Goal: Navigation & Orientation: Find specific page/section

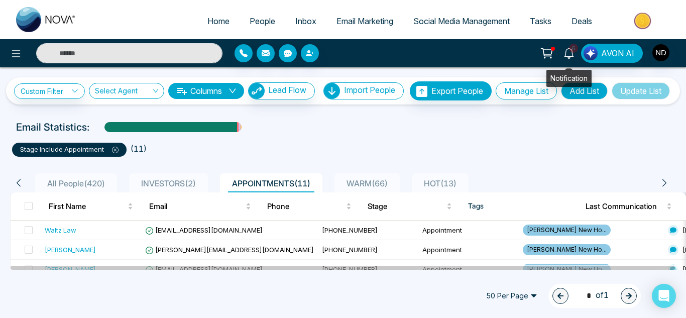
click at [567, 51] on icon at bounding box center [569, 53] width 10 height 11
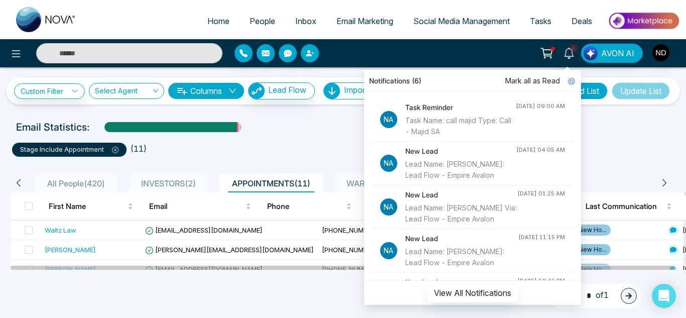
click at [208, 16] on link "Home" at bounding box center [218, 21] width 42 height 19
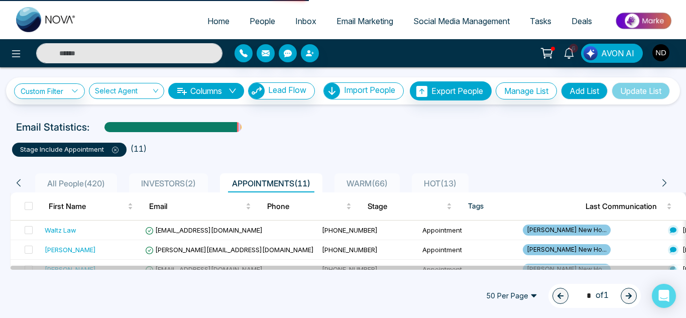
select select "*"
